Goal: Check status: Check status

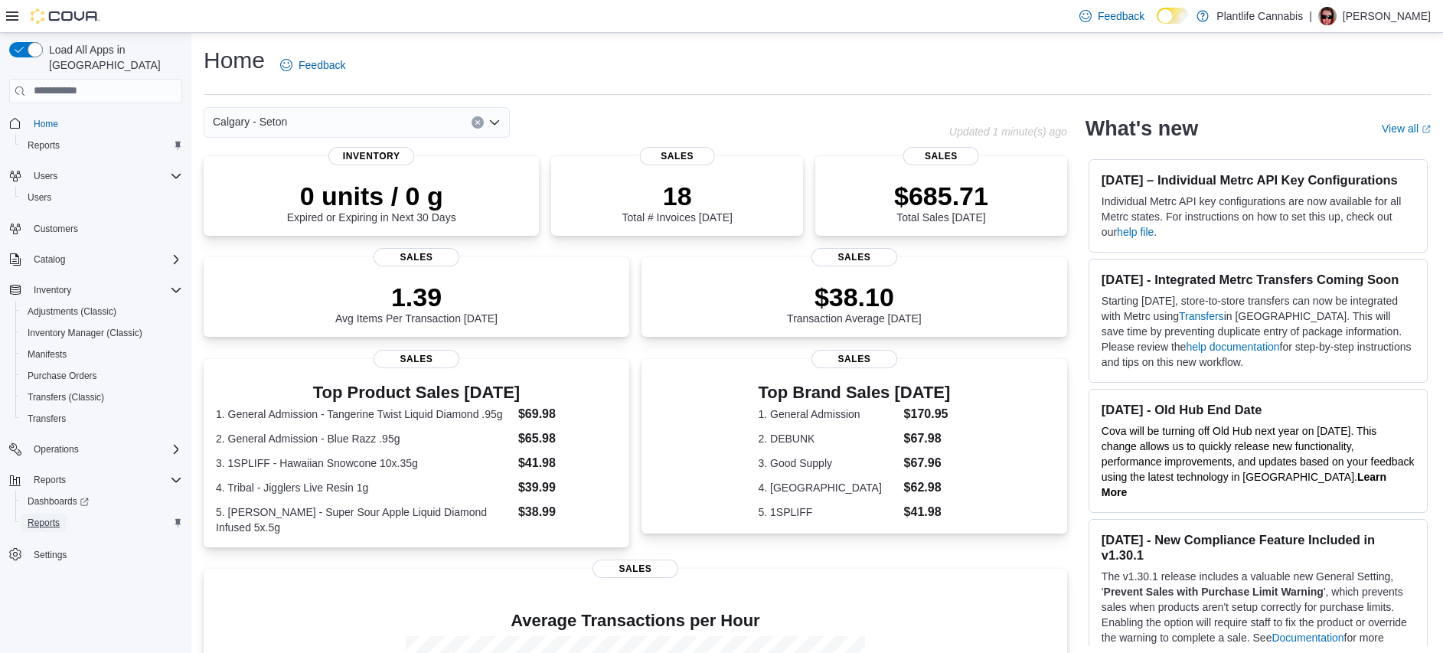
click at [42, 517] on span "Reports" at bounding box center [44, 523] width 32 height 12
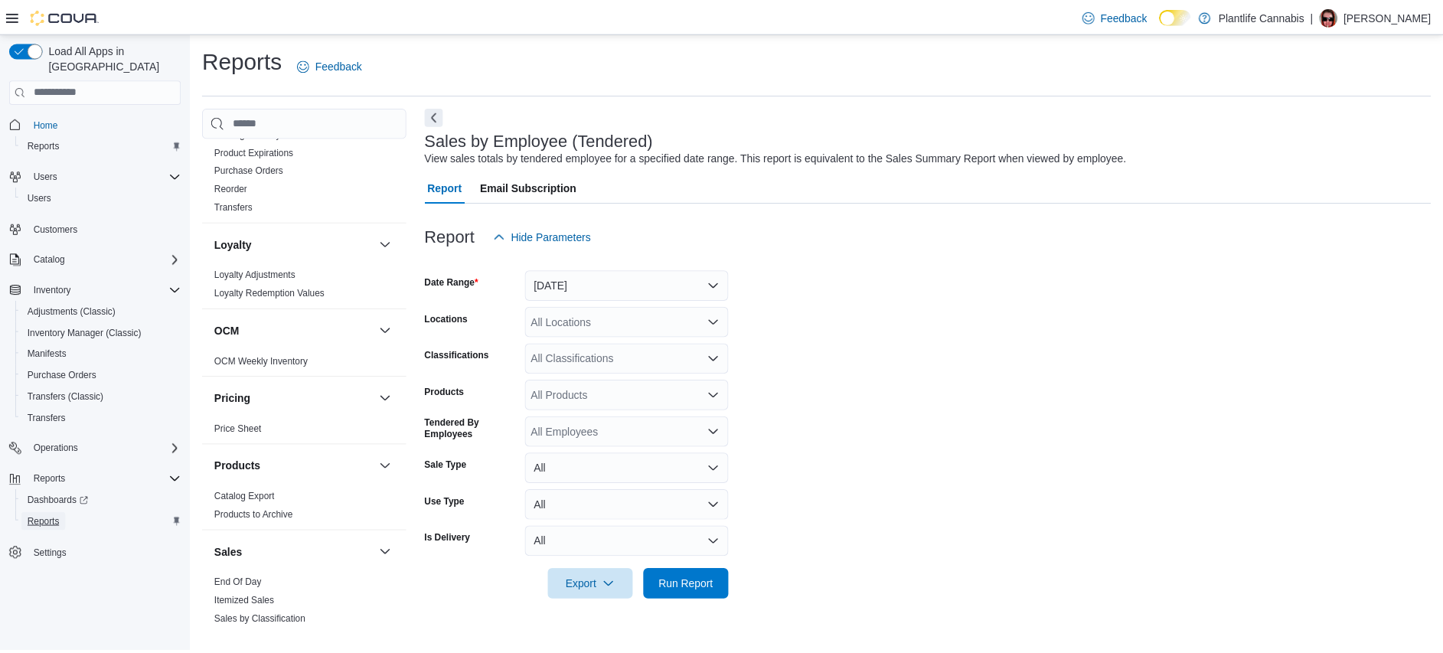
scroll to position [813, 0]
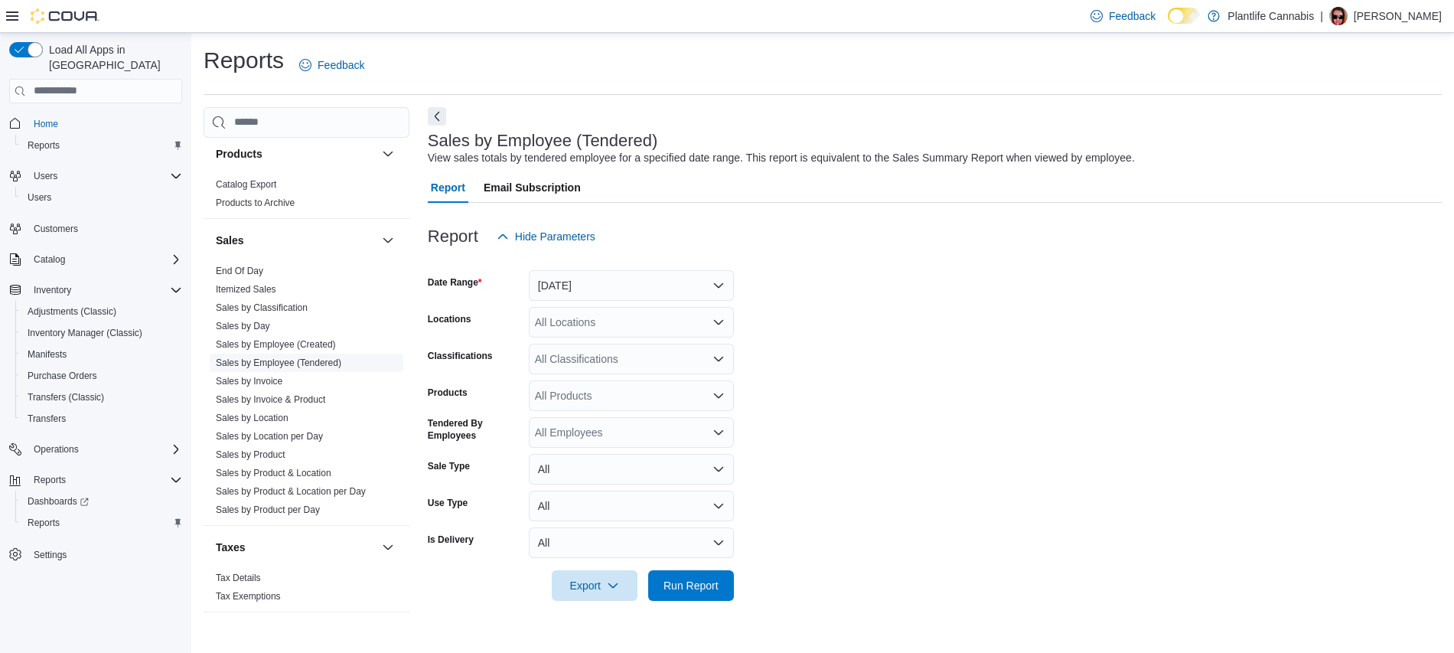
click at [339, 367] on link "Sales by Employee (Tendered)" at bounding box center [279, 362] width 126 height 11
click at [646, 287] on button "[DATE]" at bounding box center [631, 285] width 205 height 31
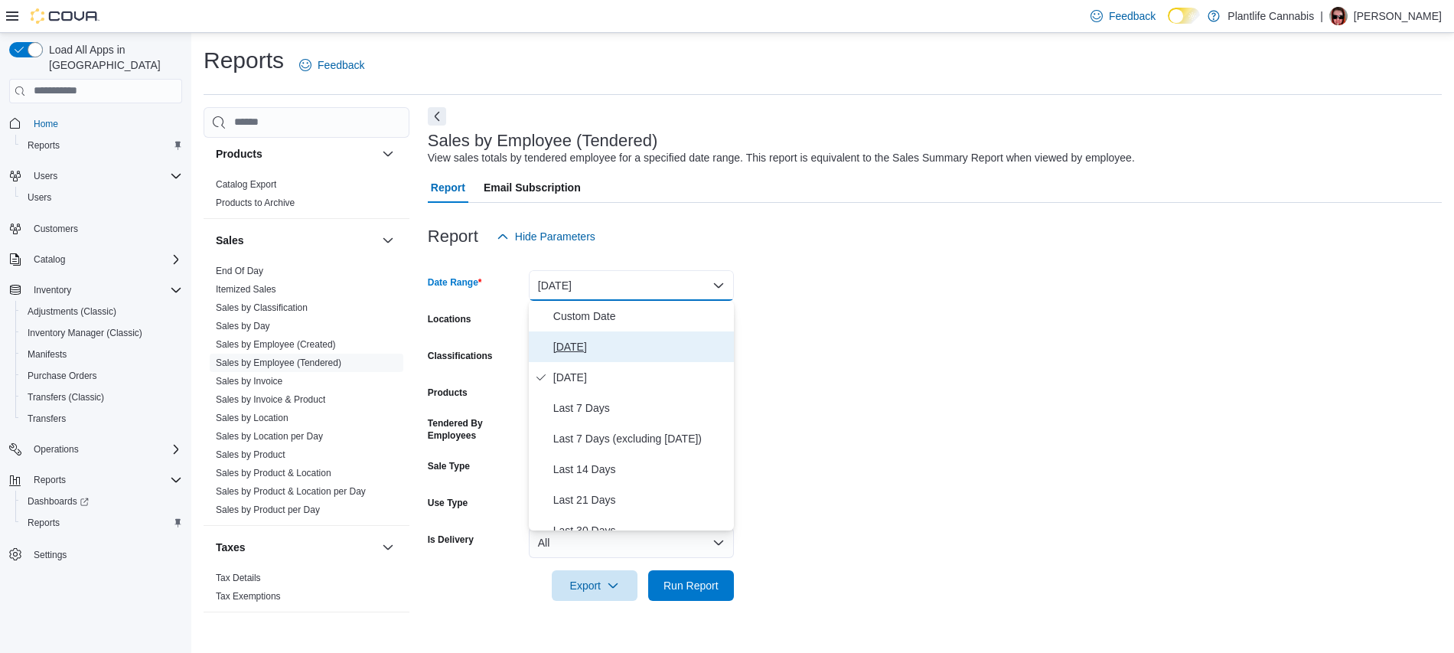
click at [611, 342] on span "[DATE]" at bounding box center [640, 347] width 175 height 18
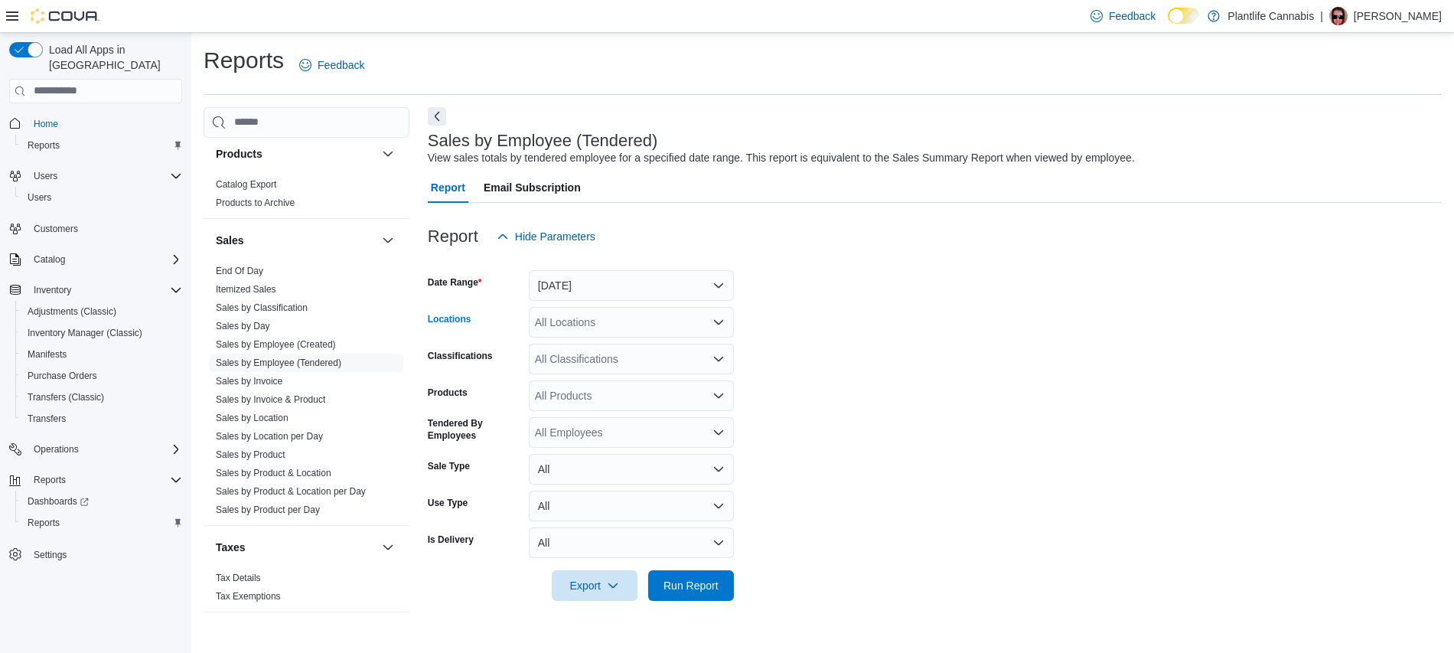
click at [605, 319] on div "All Locations" at bounding box center [631, 322] width 205 height 31
type input "***"
click at [713, 347] on div "Calgary - Seton" at bounding box center [631, 348] width 187 height 15
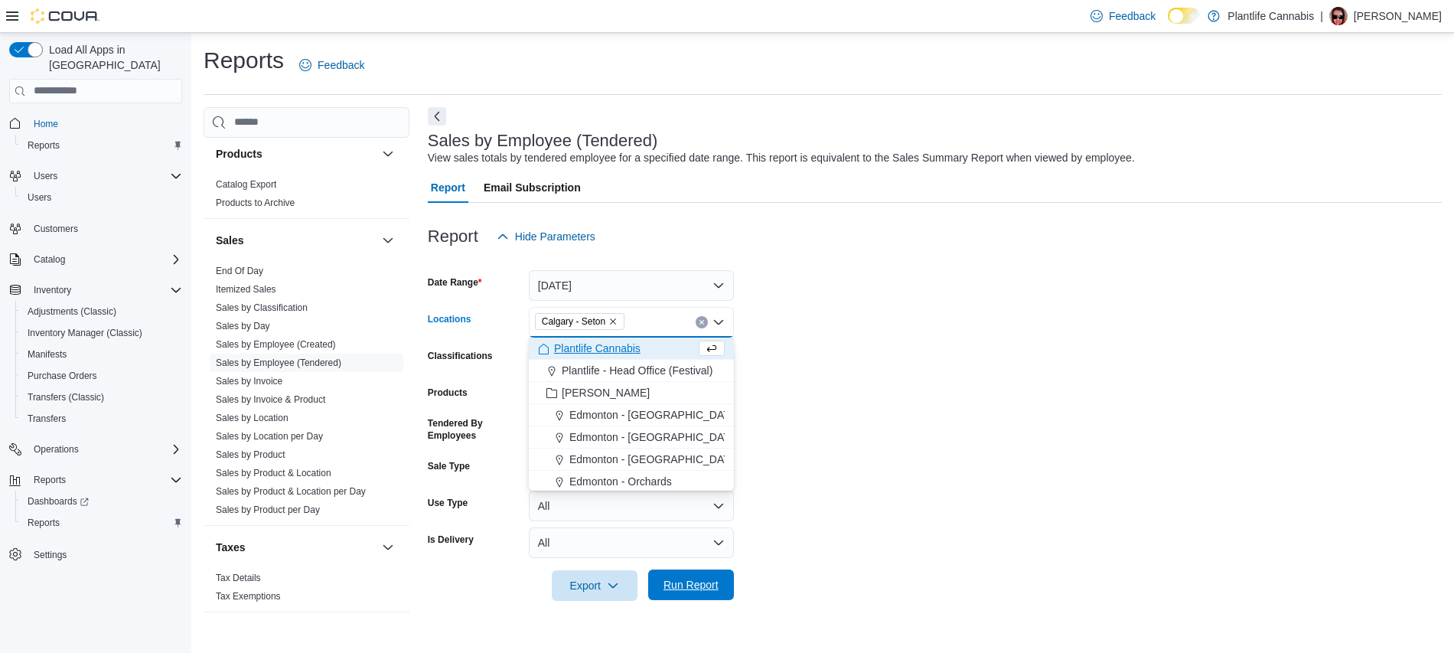
click at [698, 589] on span "Run Report" at bounding box center [691, 584] width 55 height 15
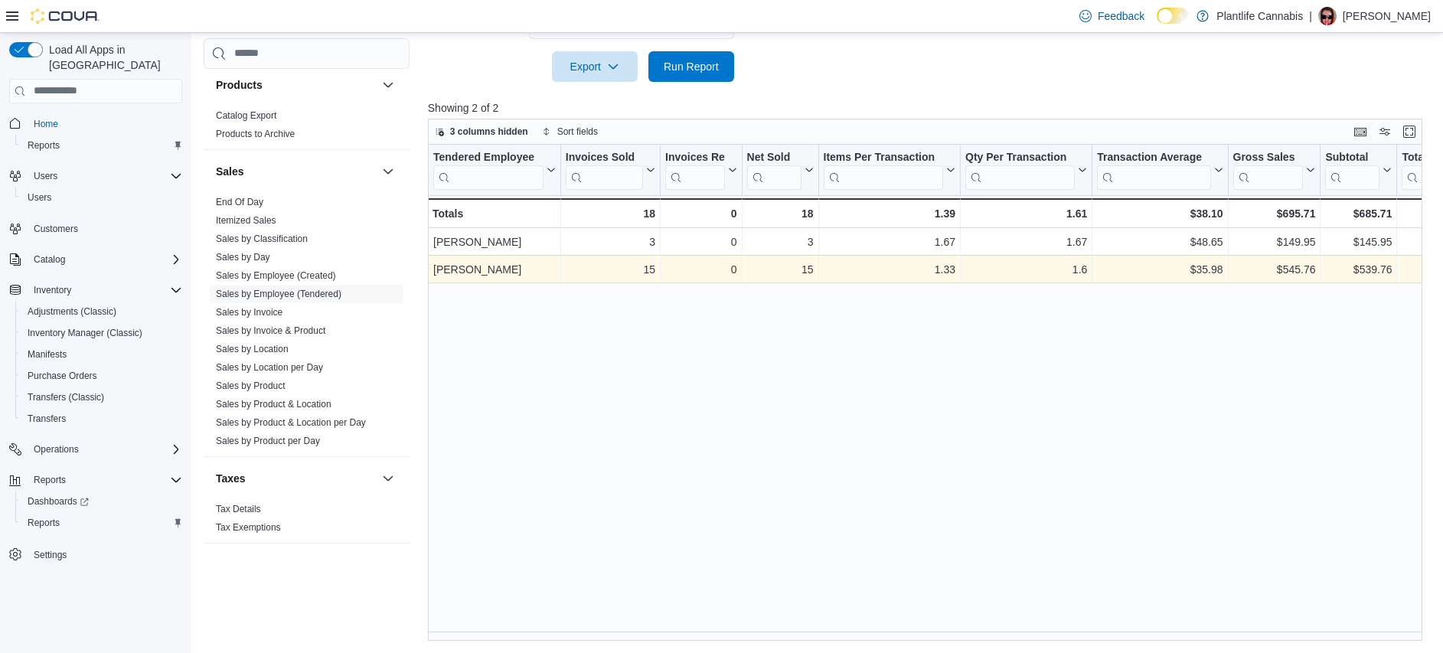
scroll to position [248, 0]
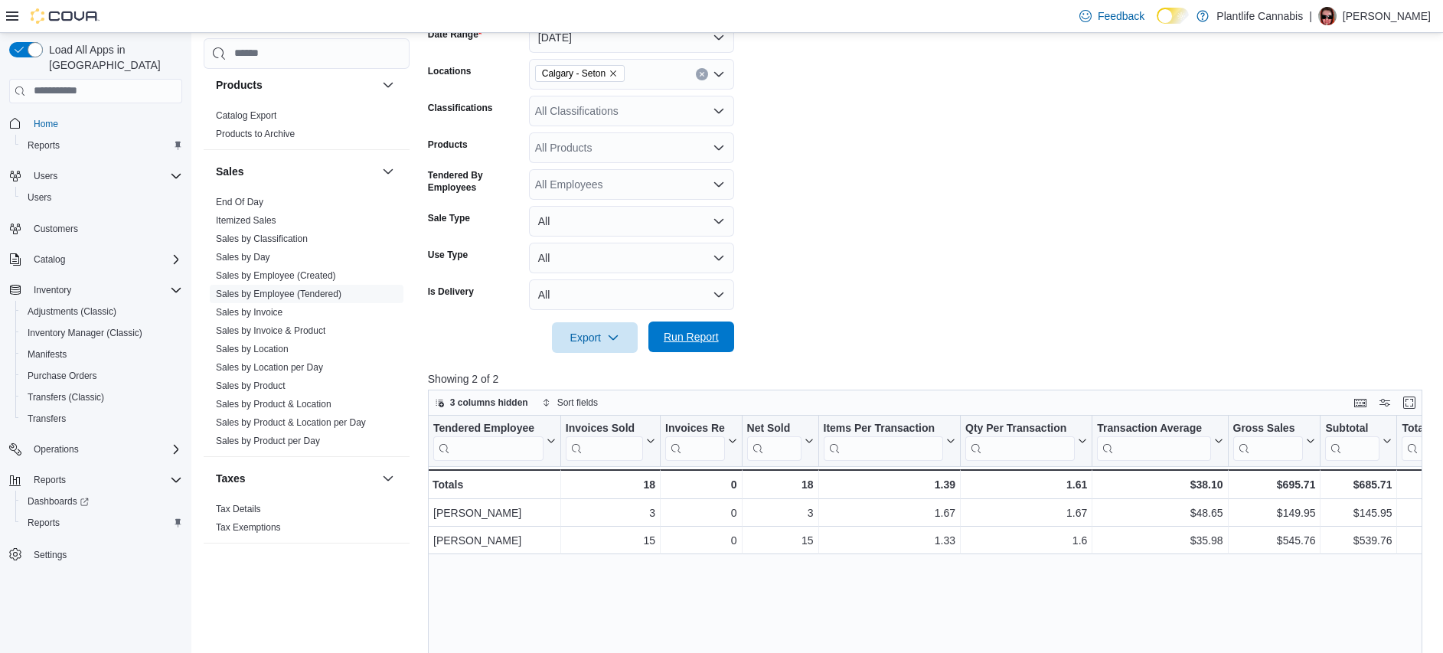
click at [704, 332] on span "Run Report" at bounding box center [691, 336] width 55 height 15
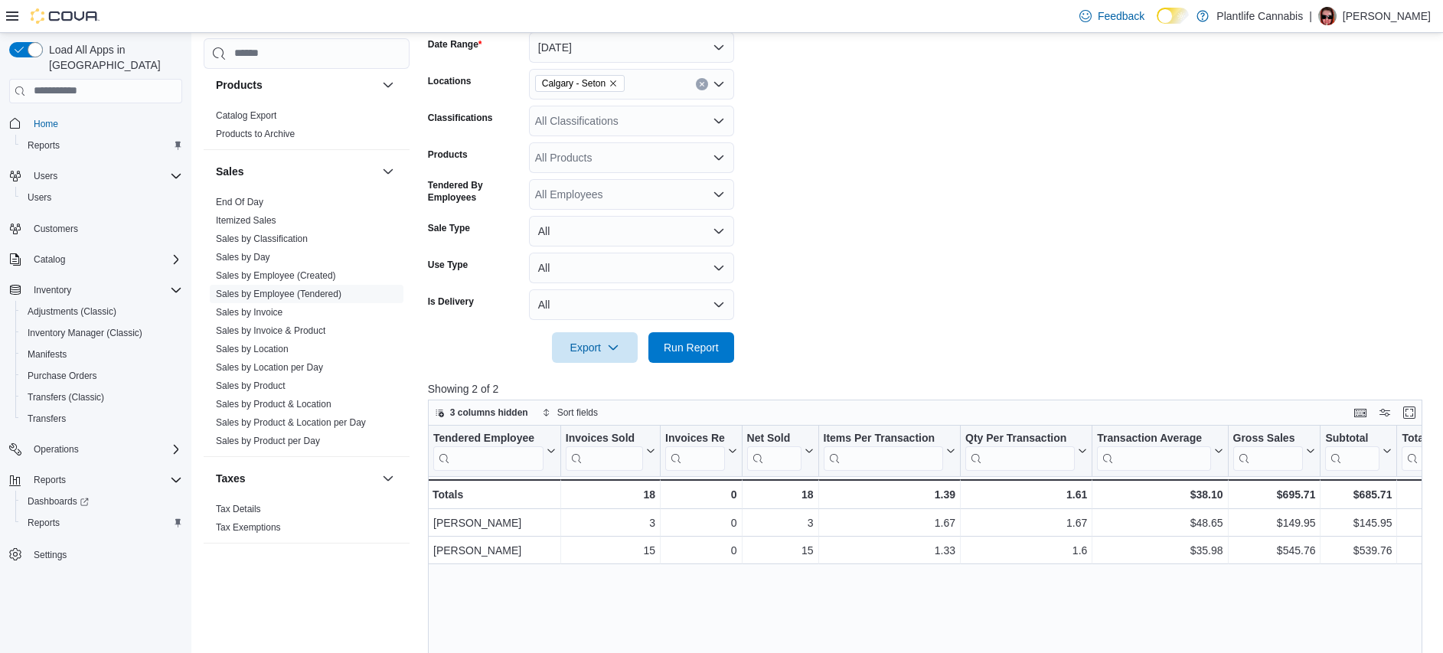
scroll to position [519, 0]
